Goal: Information Seeking & Learning: Learn about a topic

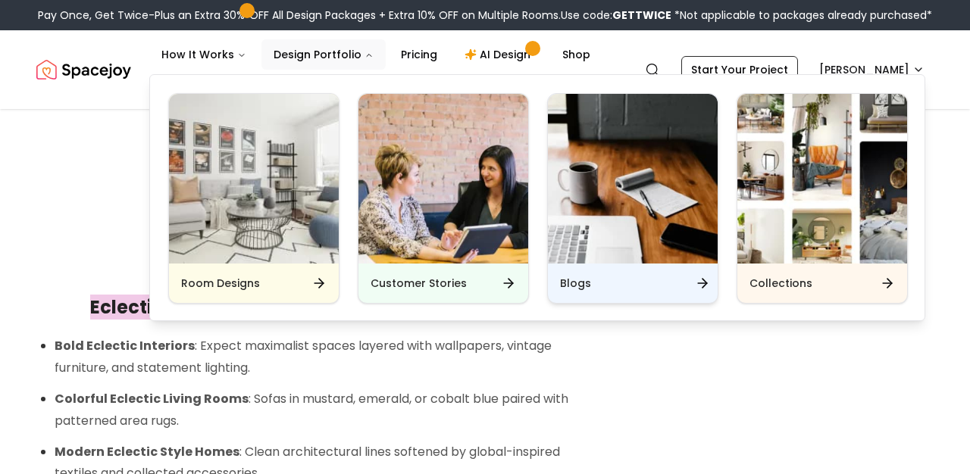
click at [703, 277] on icon "Main" at bounding box center [702, 283] width 15 height 15
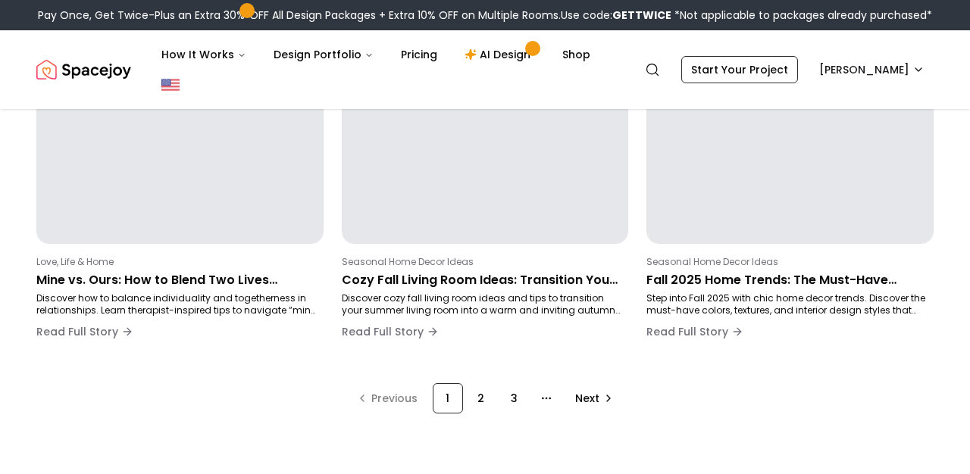
scroll to position [1141, 0]
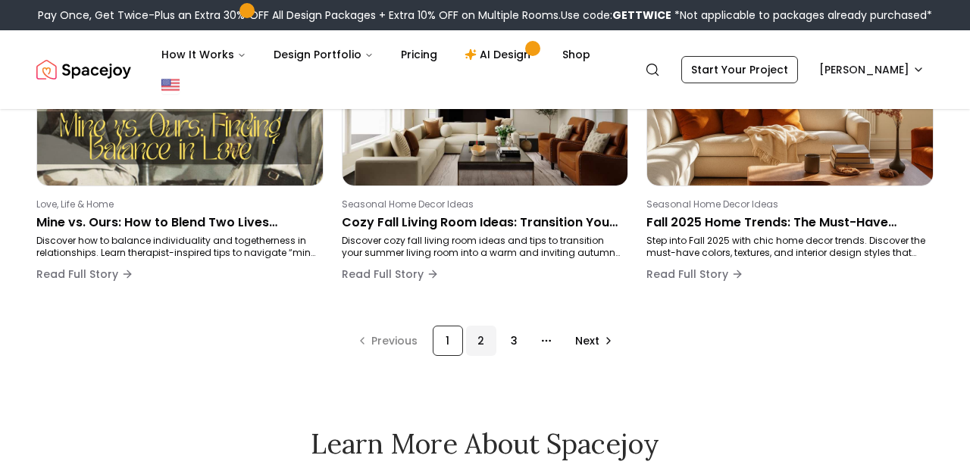
click at [478, 342] on div "2" at bounding box center [481, 341] width 30 height 30
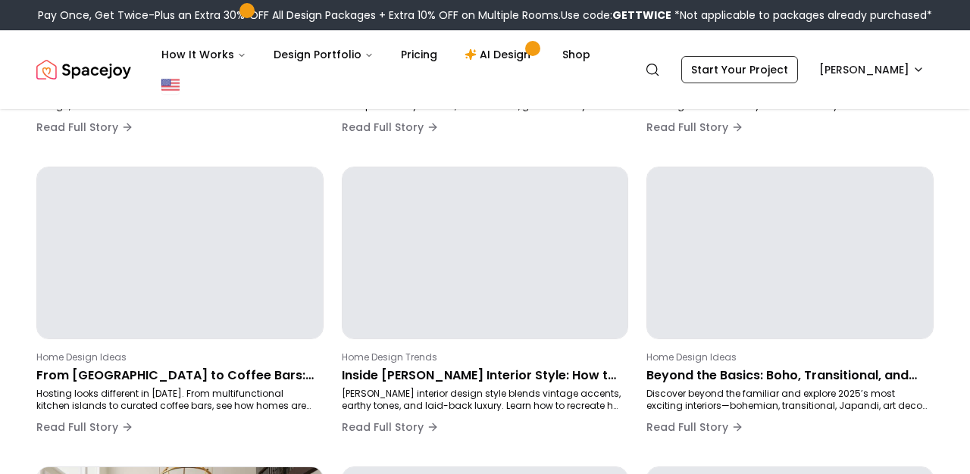
scroll to position [255, 0]
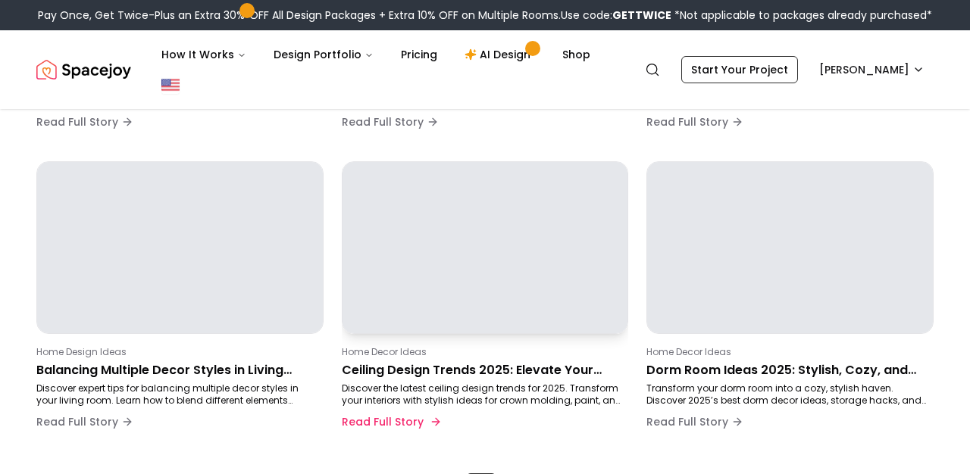
scroll to position [1049, 0]
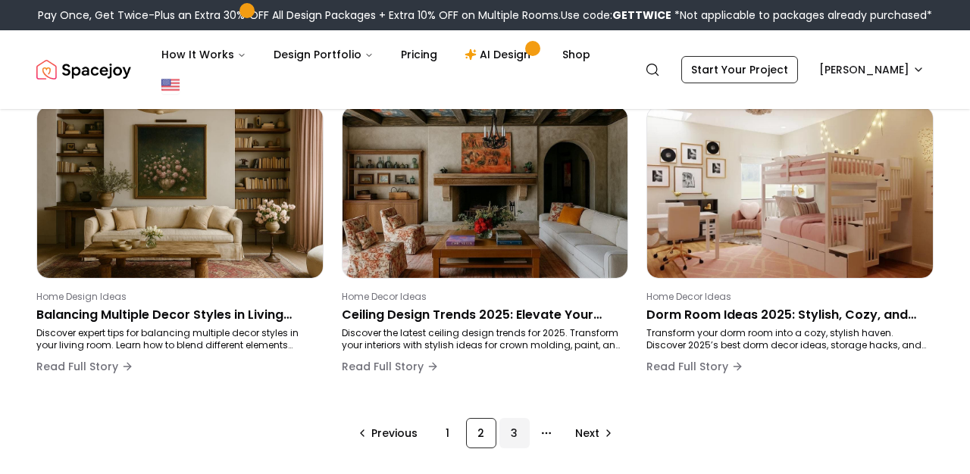
click at [517, 434] on div "3" at bounding box center [514, 433] width 30 height 30
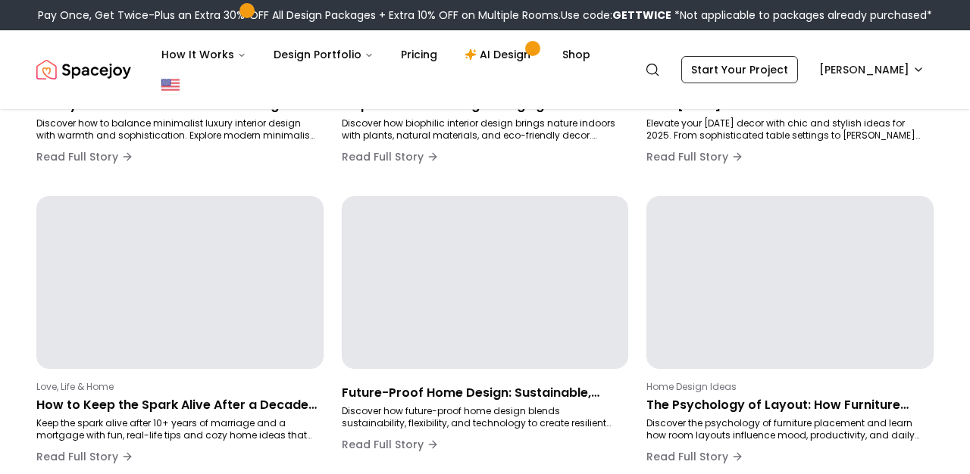
scroll to position [255, 0]
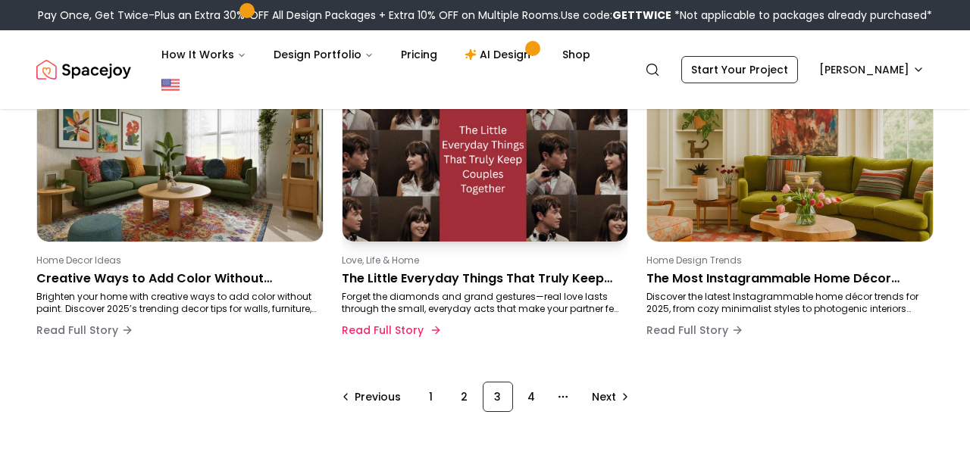
scroll to position [1086, 0]
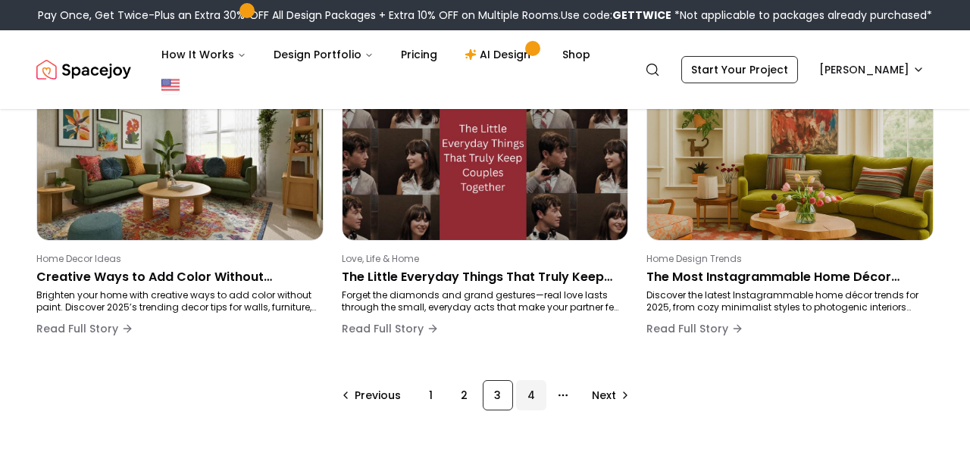
click at [531, 386] on div "4" at bounding box center [531, 395] width 30 height 30
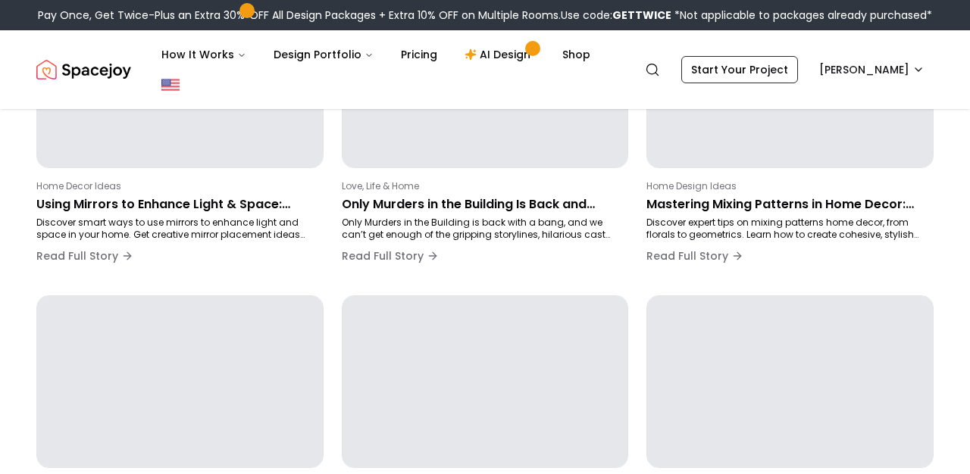
scroll to position [255, 0]
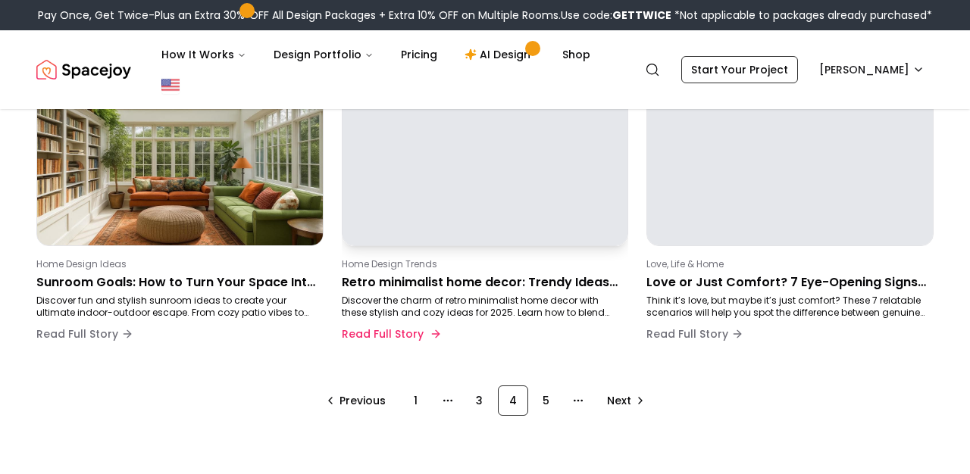
scroll to position [1139, 0]
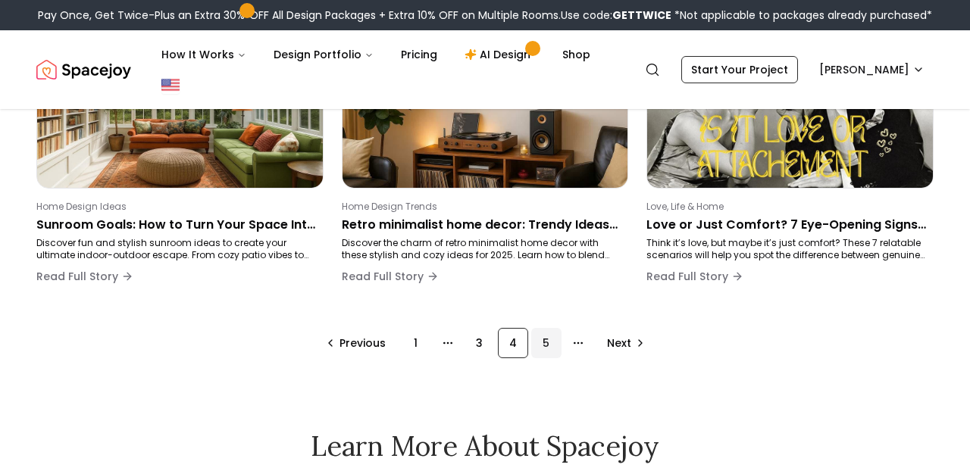
click at [552, 344] on div "5" at bounding box center [546, 343] width 30 height 30
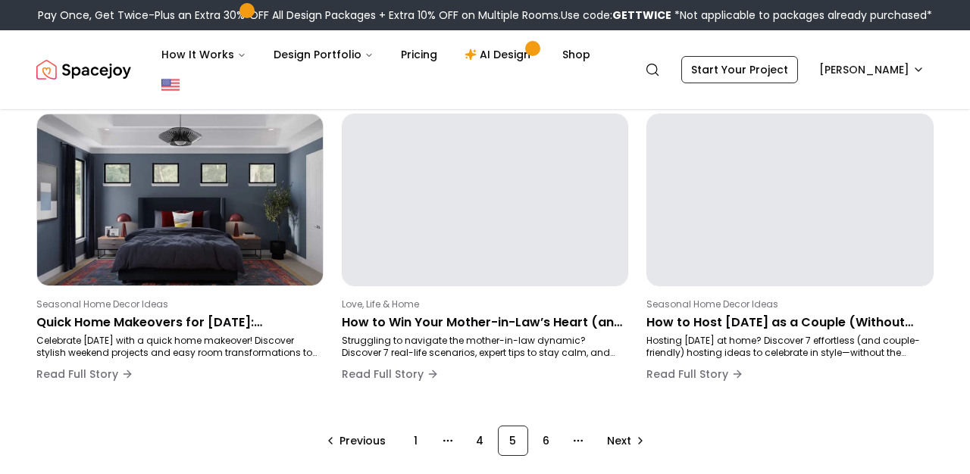
scroll to position [1104, 0]
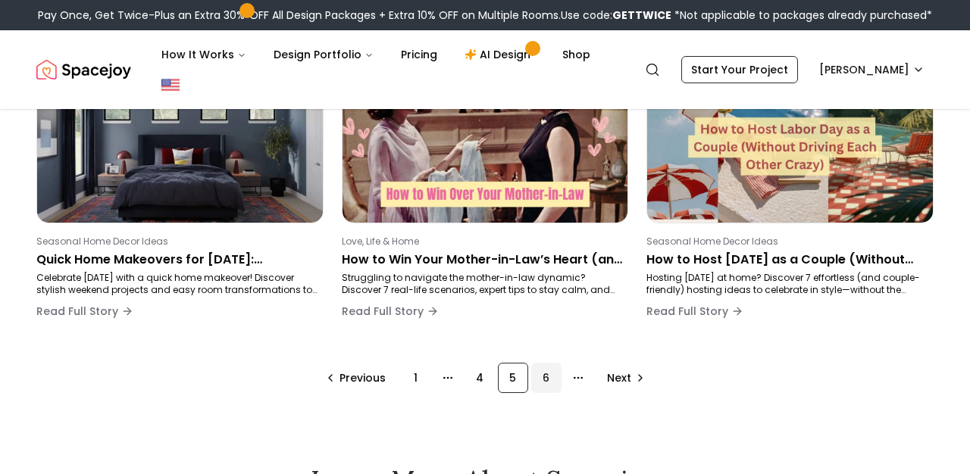
click at [554, 378] on div "6" at bounding box center [546, 378] width 30 height 30
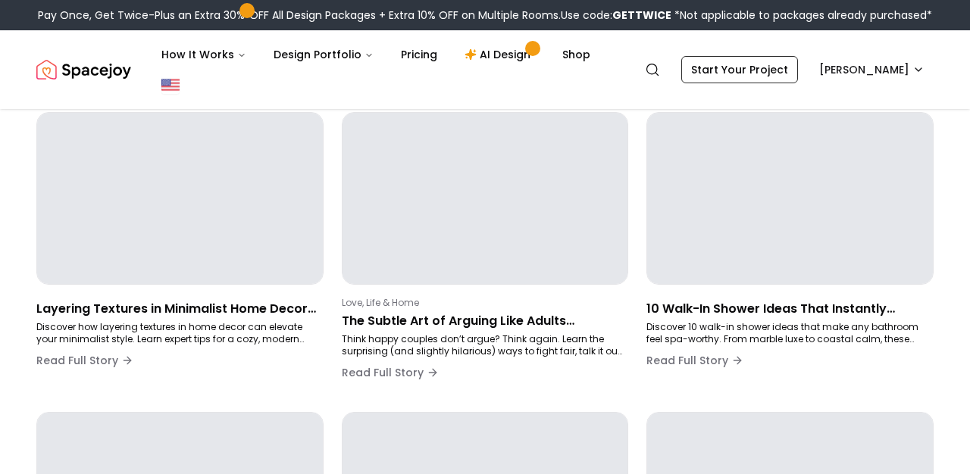
scroll to position [255, 0]
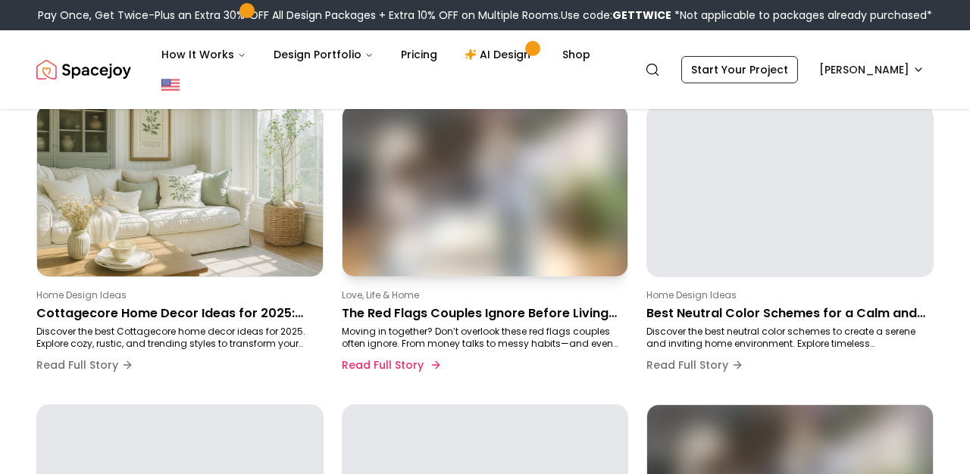
scroll to position [786, 0]
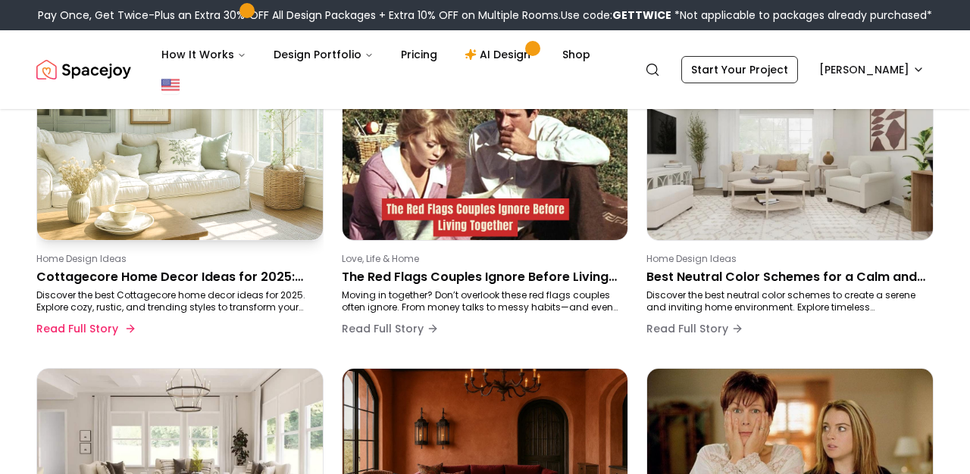
click at [247, 278] on p "Cottagecore Home Decor Ideas for 2025: Cozy, Rustic, and Trending Styles" at bounding box center [176, 277] width 281 height 18
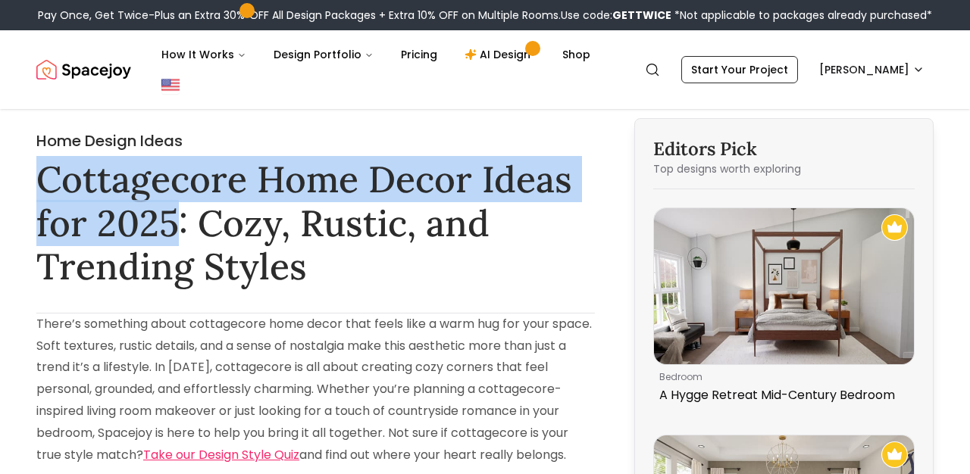
drag, startPoint x: 177, startPoint y: 216, endPoint x: 157, endPoint y: 153, distance: 65.9
click at [157, 153] on div "Home Design Ideas Cottagecore Home Decor Ideas for 2025: Cozy, Rustic, and Tren…" at bounding box center [315, 209] width 558 height 158
copy h1 "Cottagecore Home Decor Ideas for 2025"
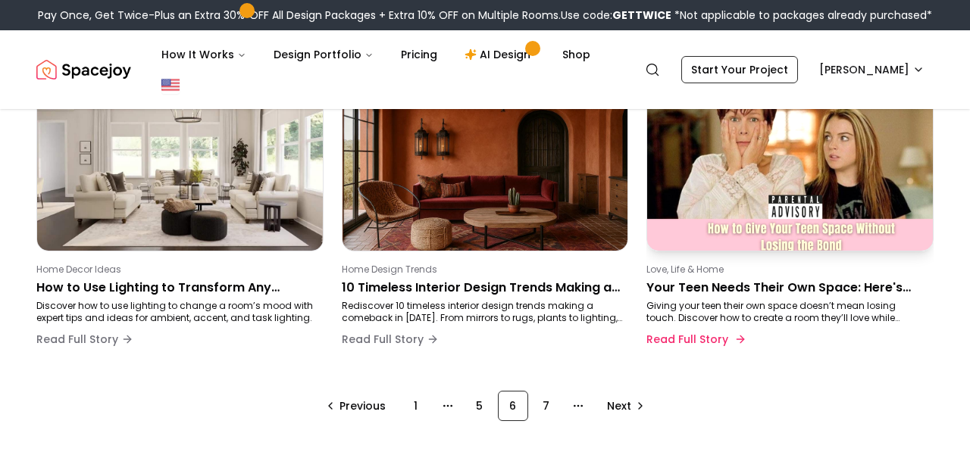
scroll to position [1121, 0]
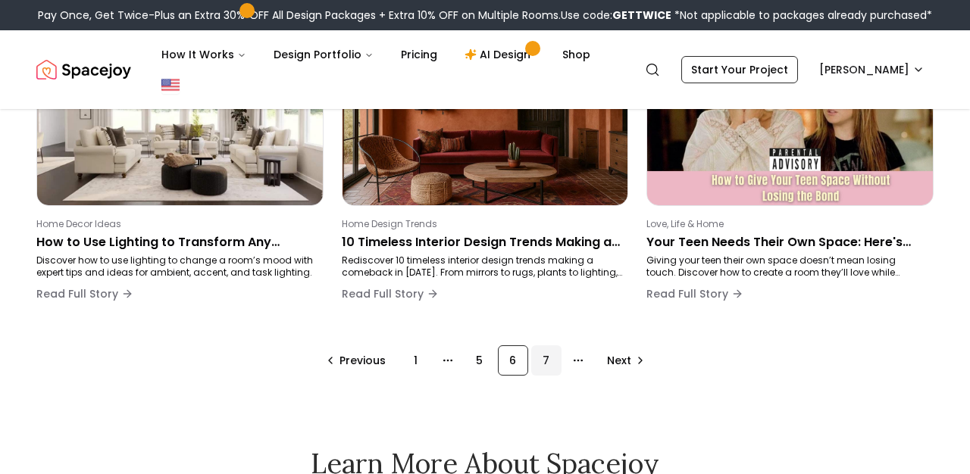
click at [548, 357] on div "7" at bounding box center [546, 360] width 30 height 30
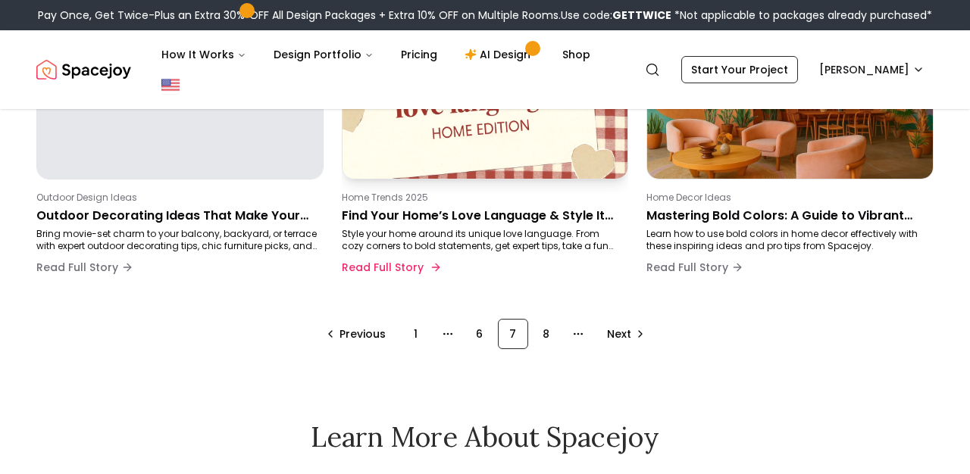
scroll to position [1193, 0]
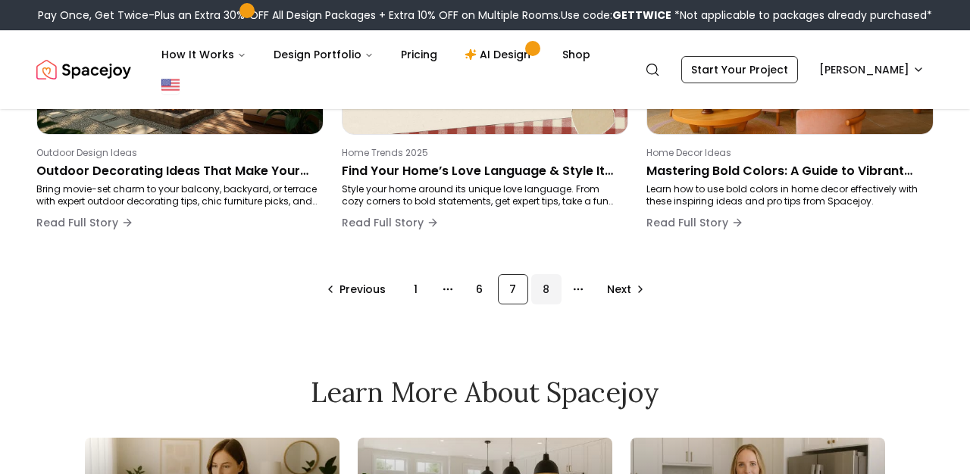
click at [553, 289] on div "8" at bounding box center [546, 289] width 30 height 30
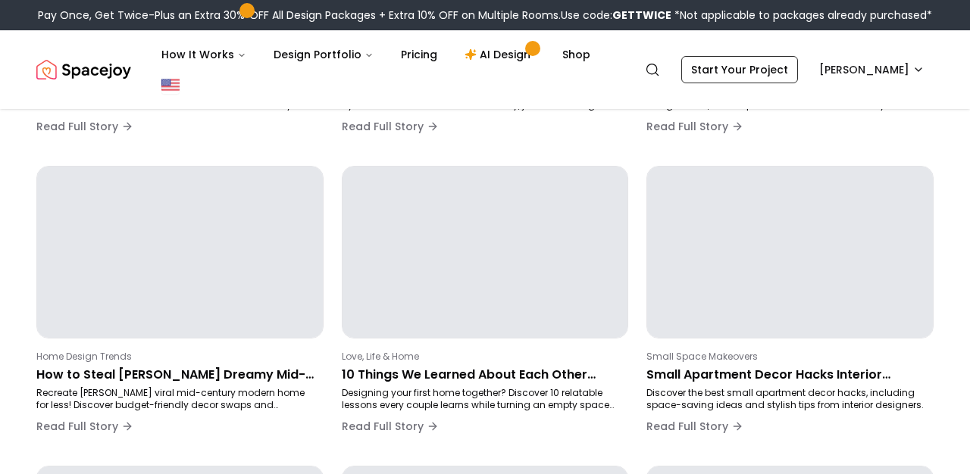
scroll to position [255, 0]
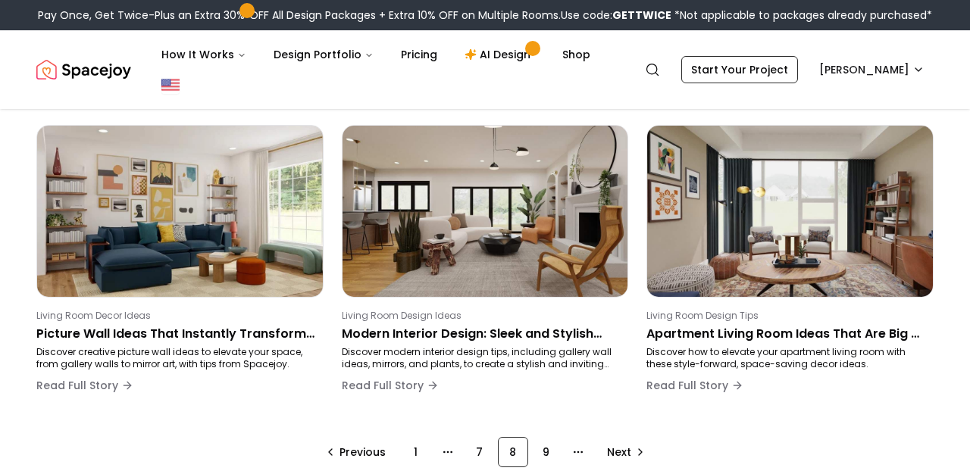
scroll to position [1033, 0]
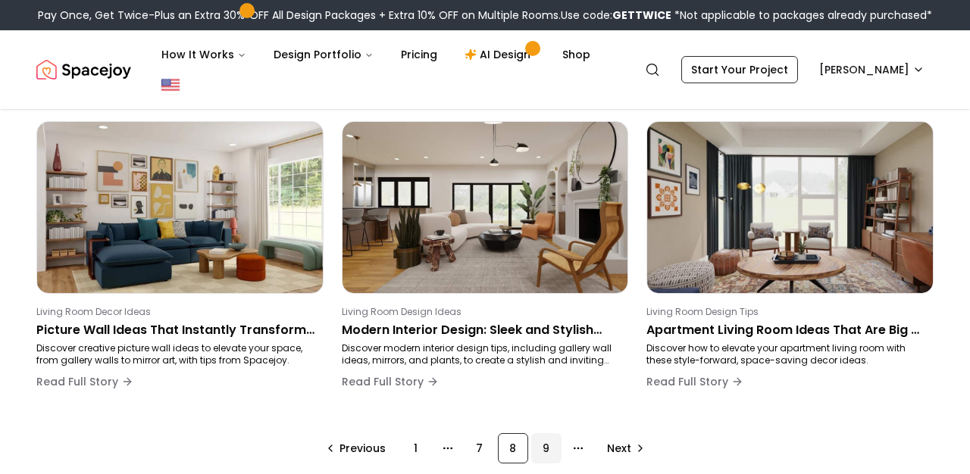
click at [546, 447] on div "9" at bounding box center [546, 448] width 30 height 30
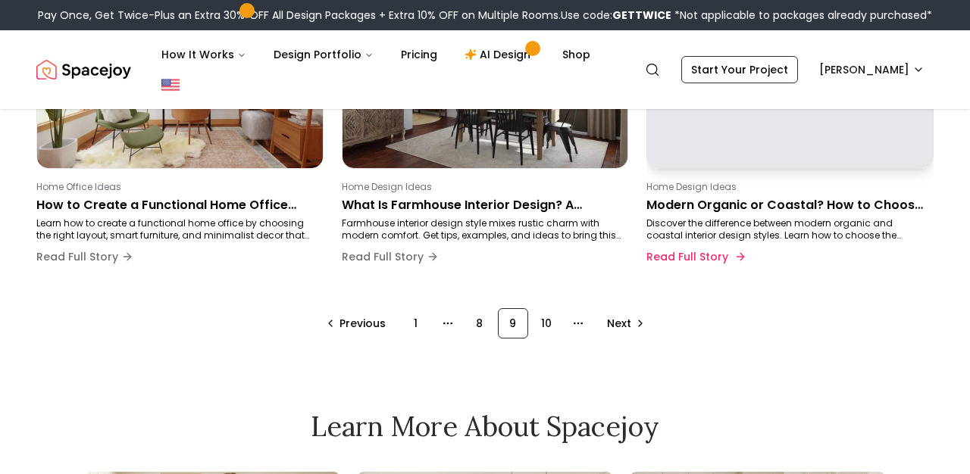
scroll to position [1159, 0]
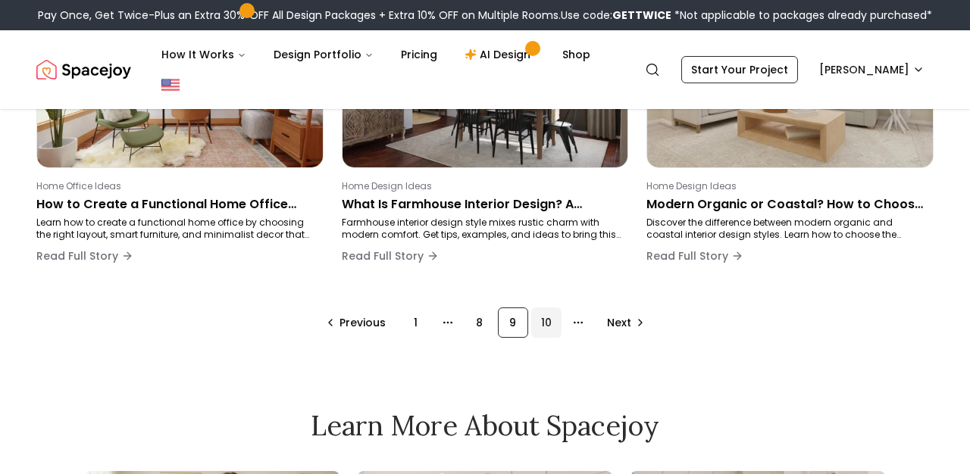
click at [539, 313] on div "10" at bounding box center [546, 323] width 30 height 30
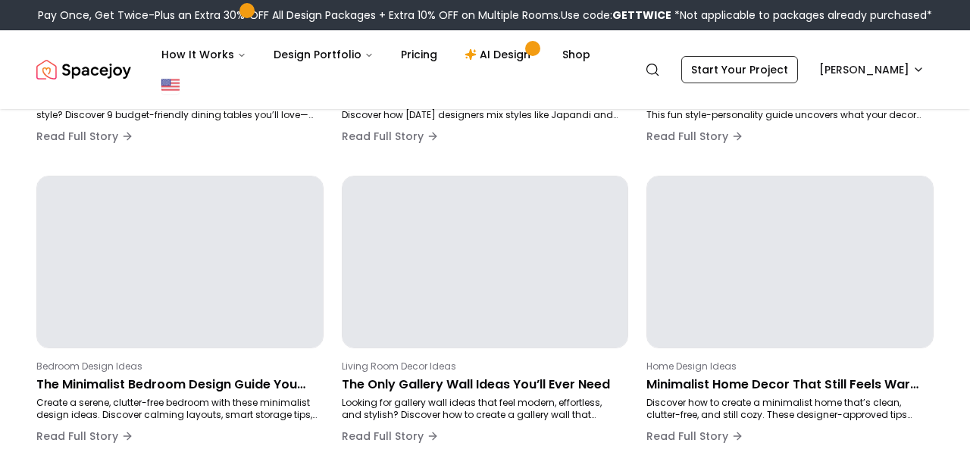
scroll to position [255, 0]
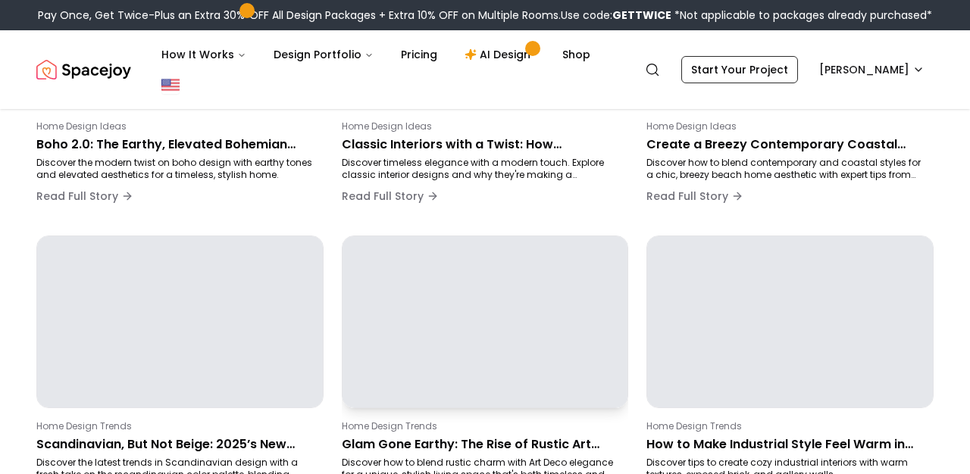
scroll to position [1048, 0]
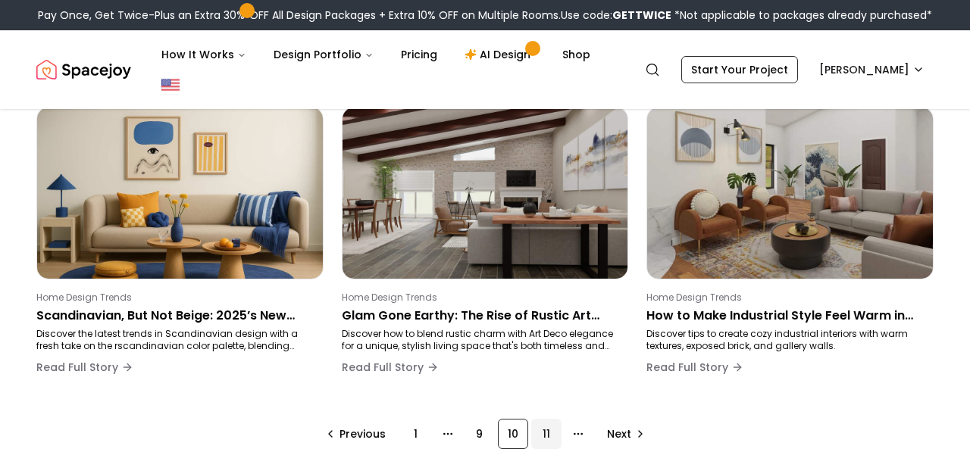
click at [541, 430] on div "11" at bounding box center [546, 434] width 30 height 30
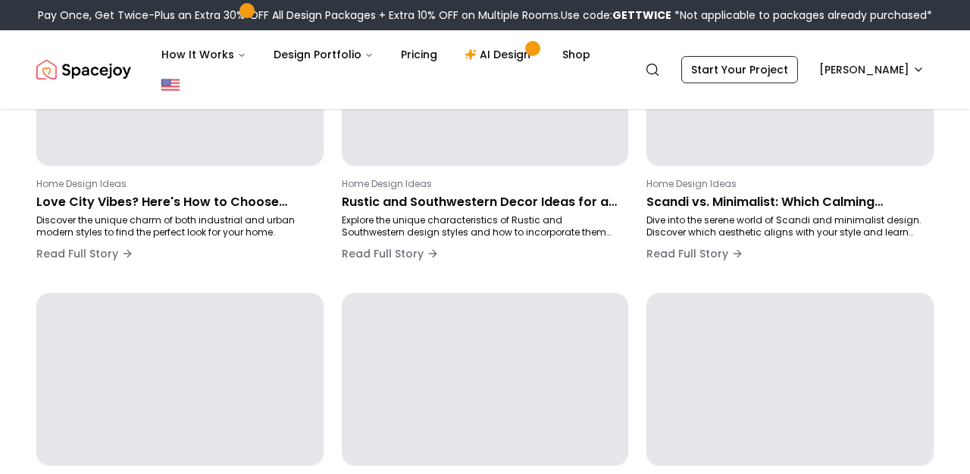
scroll to position [255, 0]
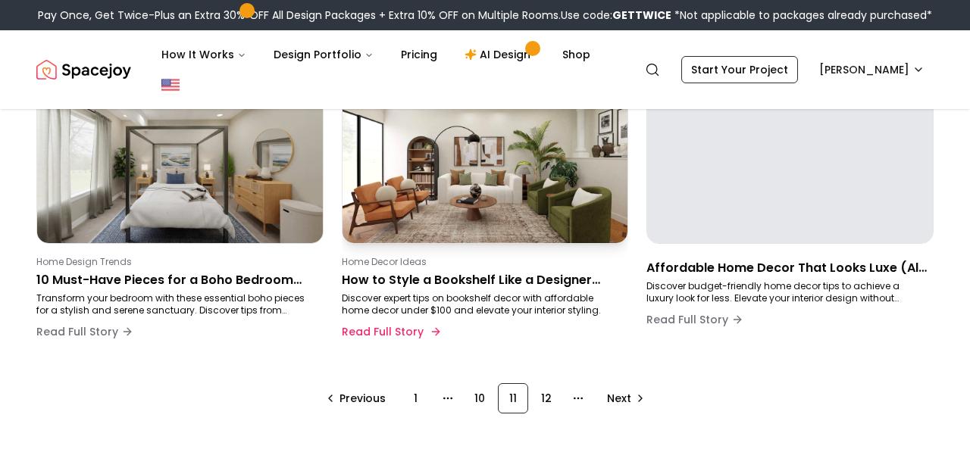
scroll to position [1080, 0]
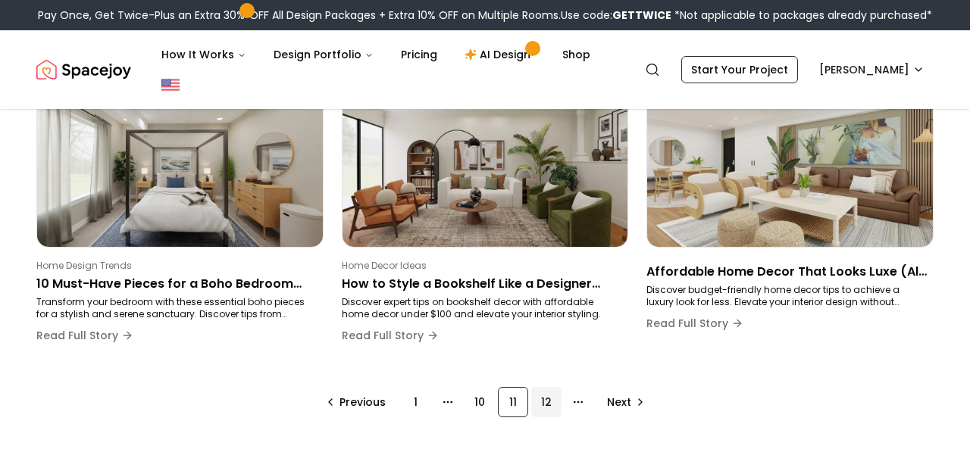
click at [541, 395] on div "12" at bounding box center [546, 402] width 30 height 30
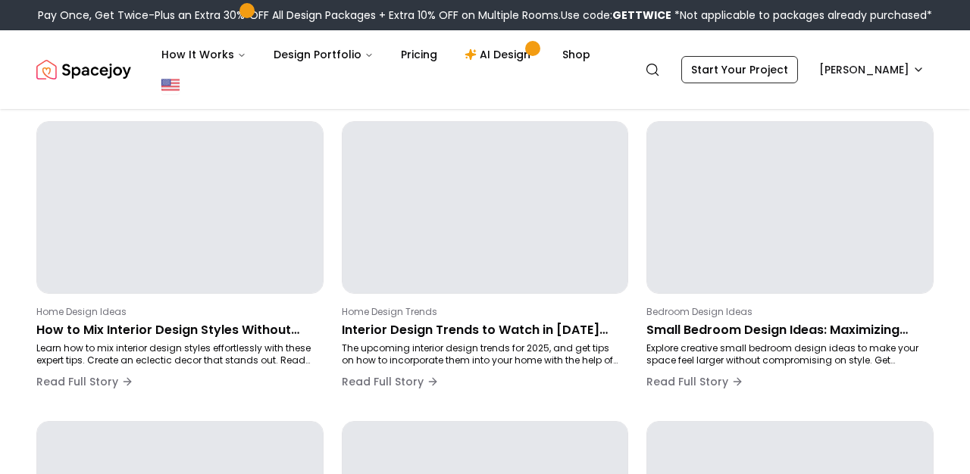
scroll to position [255, 0]
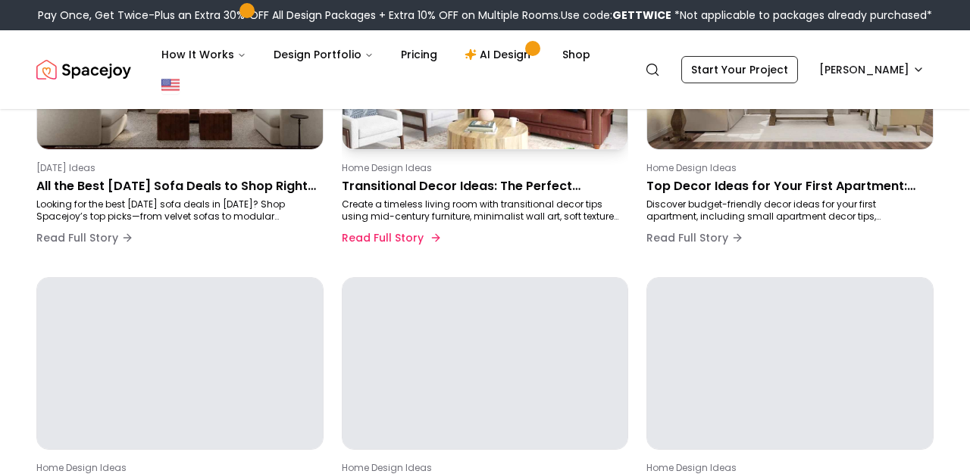
scroll to position [945, 0]
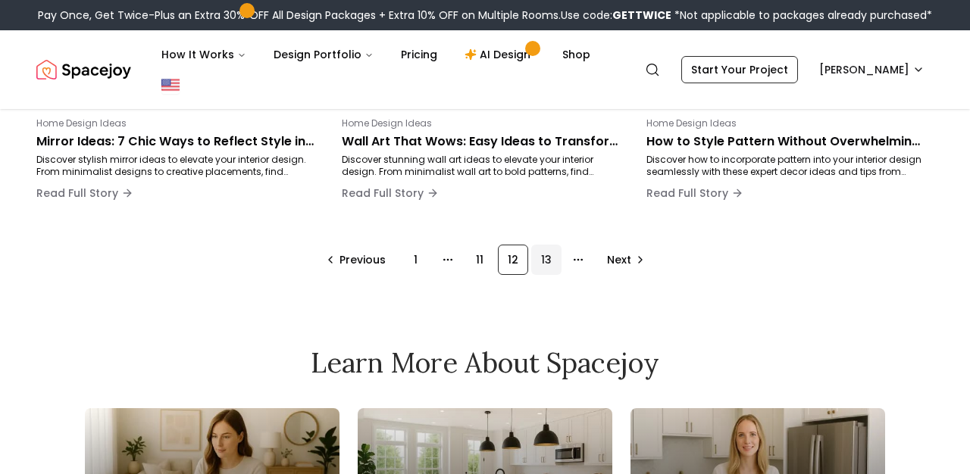
click at [548, 253] on div "13" at bounding box center [546, 260] width 30 height 30
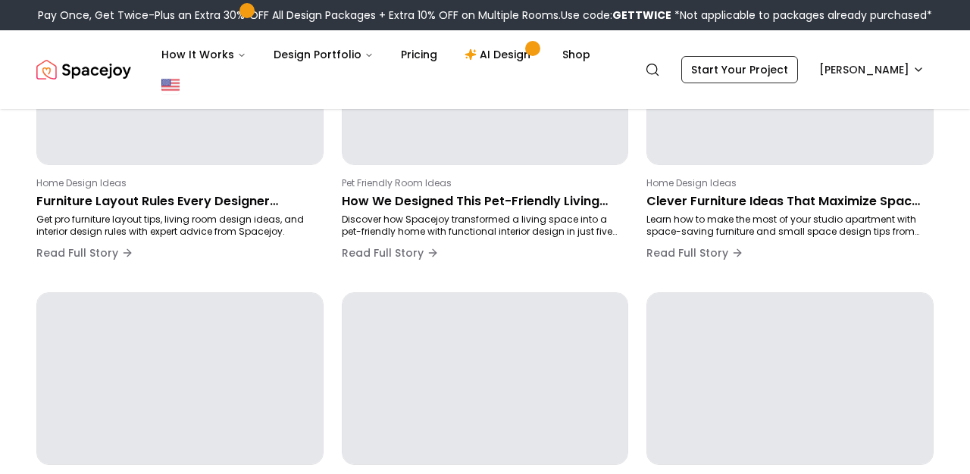
scroll to position [255, 0]
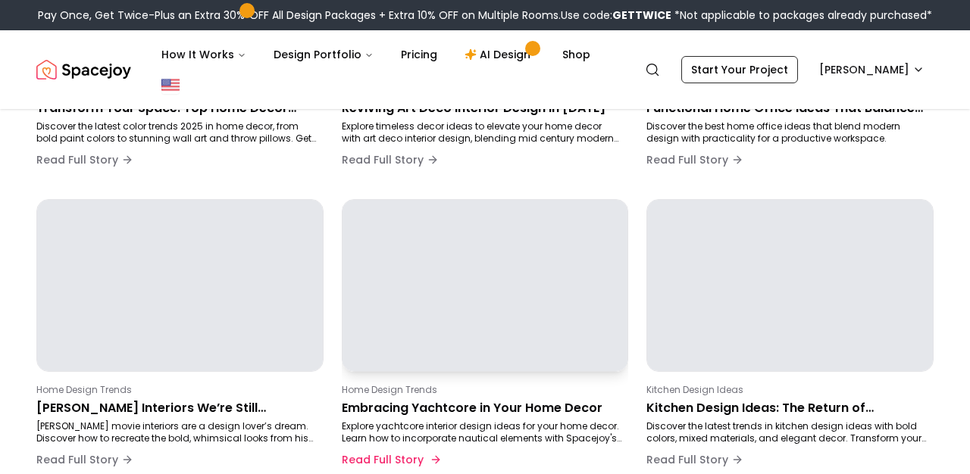
scroll to position [1055, 0]
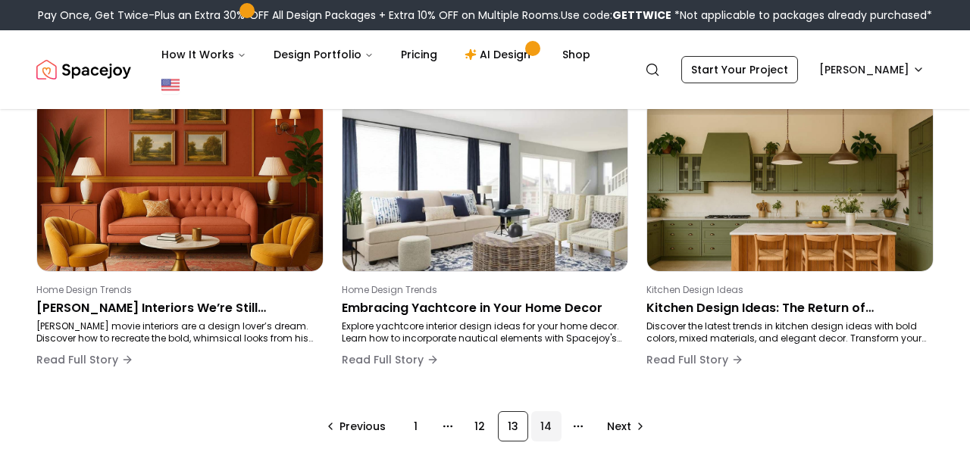
click at [550, 421] on div "14" at bounding box center [546, 426] width 30 height 30
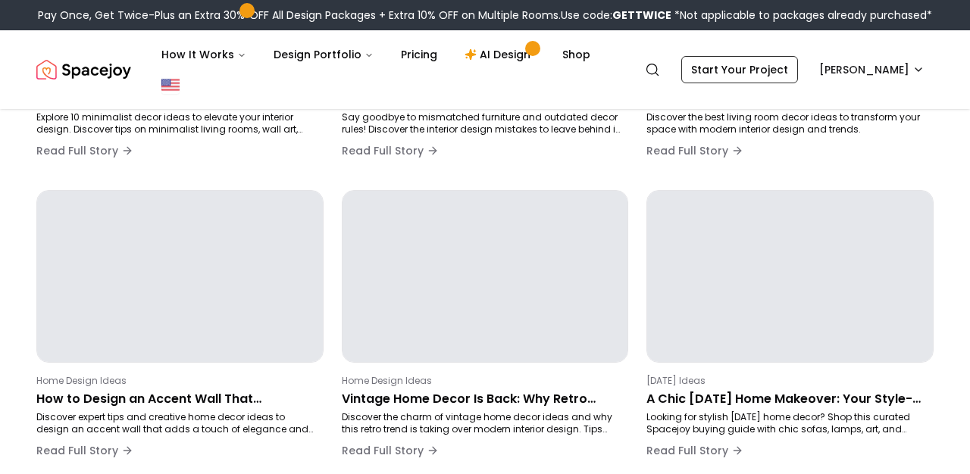
scroll to position [255, 0]
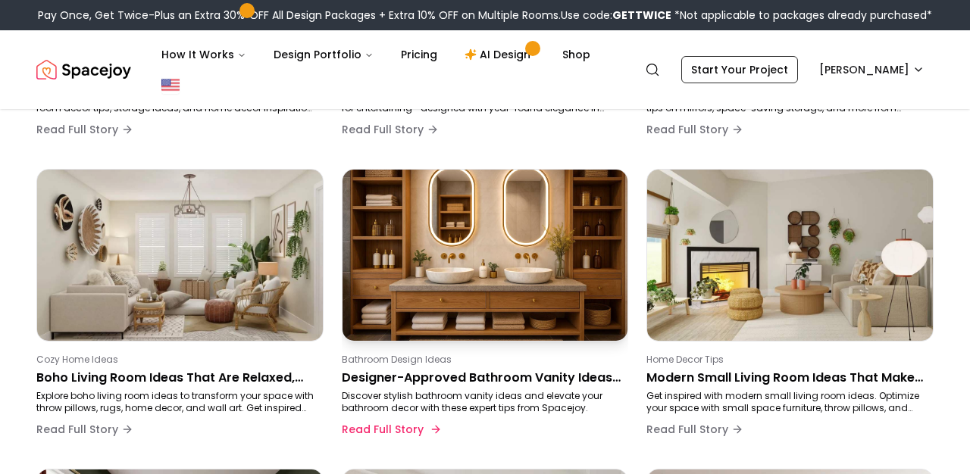
click at [527, 378] on p "Designer-Approved Bathroom Vanity Ideas That Are Actually Stylish" at bounding box center [482, 378] width 281 height 18
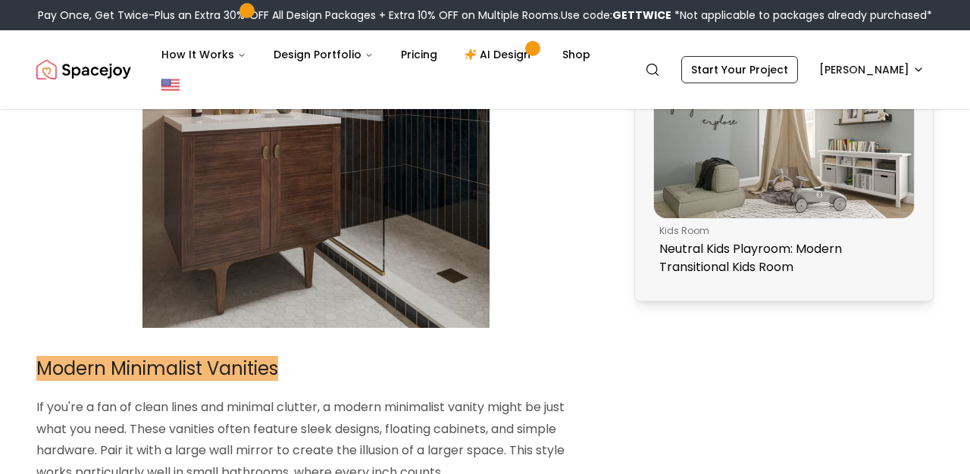
scroll to position [1177, 0]
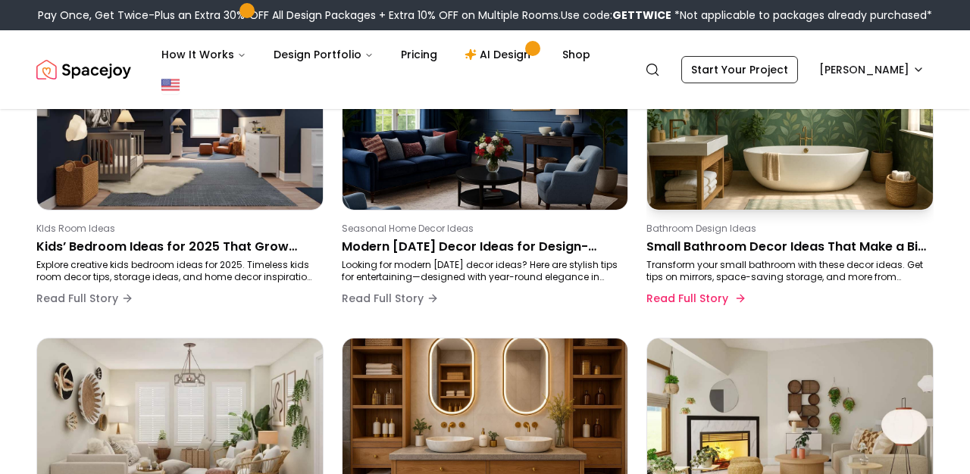
scroll to position [487, 0]
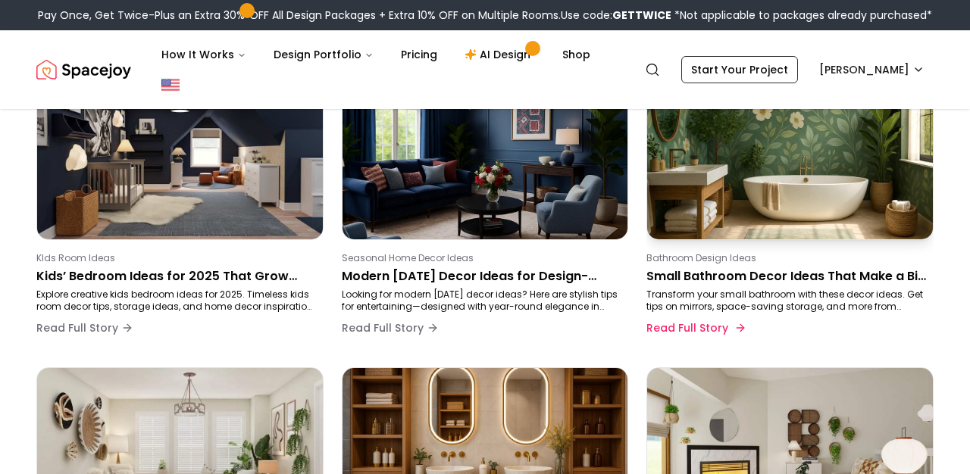
click at [691, 265] on div "Bathroom Design Ideas Small Bathroom Decor Ideas That Make a Big Impact Transfo…" at bounding box center [786, 297] width 281 height 91
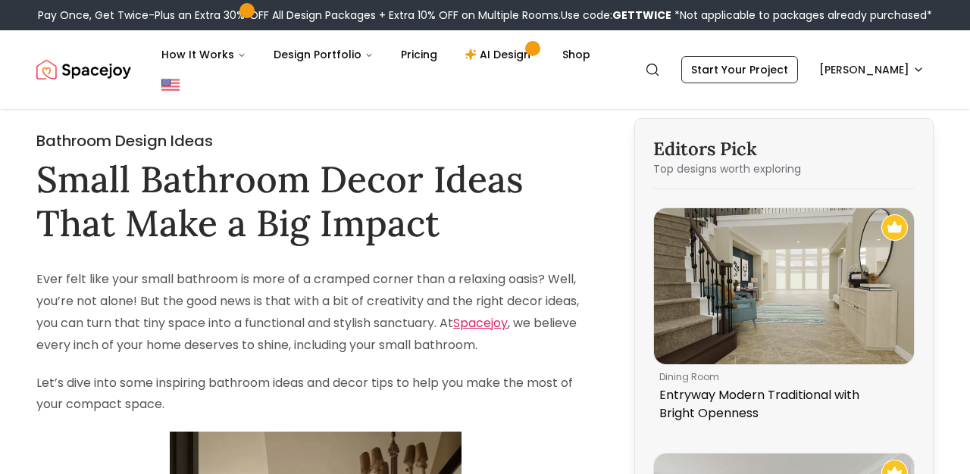
scroll to position [-1, 0]
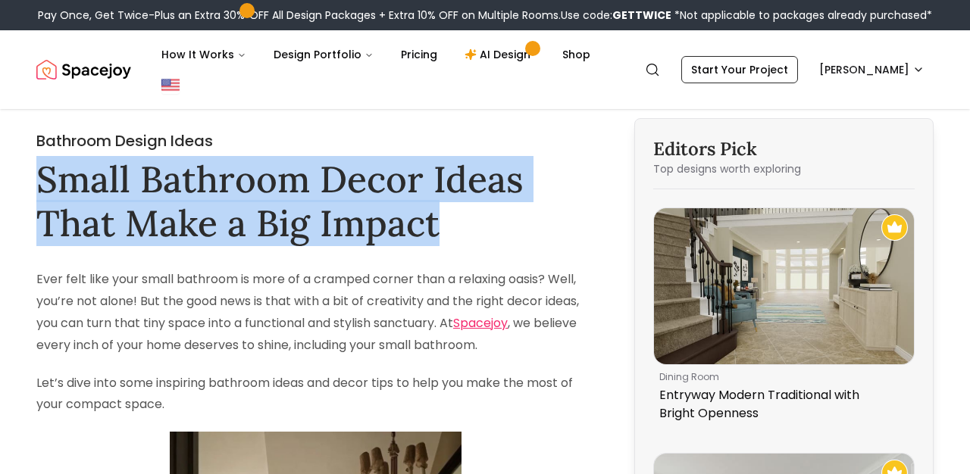
drag, startPoint x: 459, startPoint y: 226, endPoint x: 36, endPoint y: 180, distance: 425.3
click at [36, 180] on h1 "Small Bathroom Decor Ideas That Make a Big Impact" at bounding box center [315, 201] width 558 height 87
copy h1 "Small Bathroom Decor Ideas That Make a Big Impact"
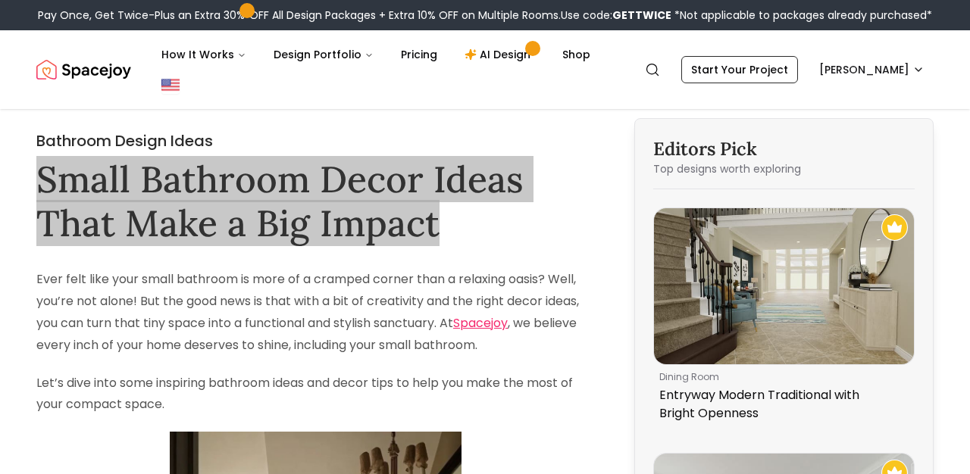
click at [392, 199] on h1 "Small Bathroom Decor Ideas That Make a Big Impact" at bounding box center [315, 201] width 558 height 87
